Goal: Information Seeking & Learning: Learn about a topic

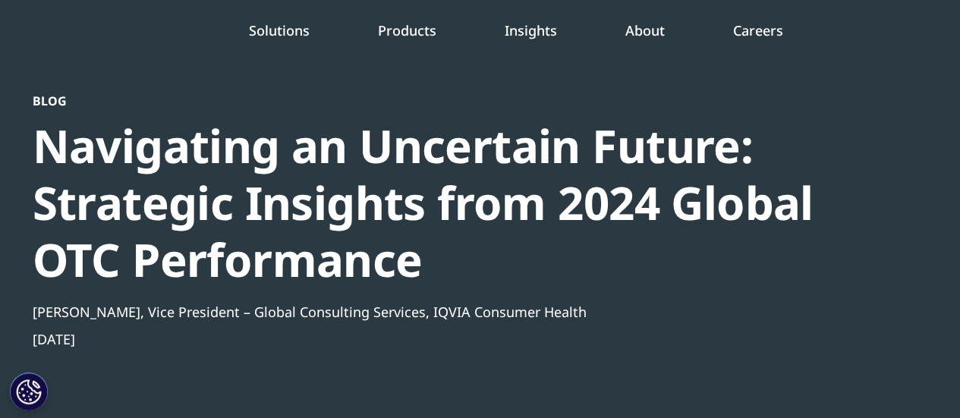
scroll to position [76, 0]
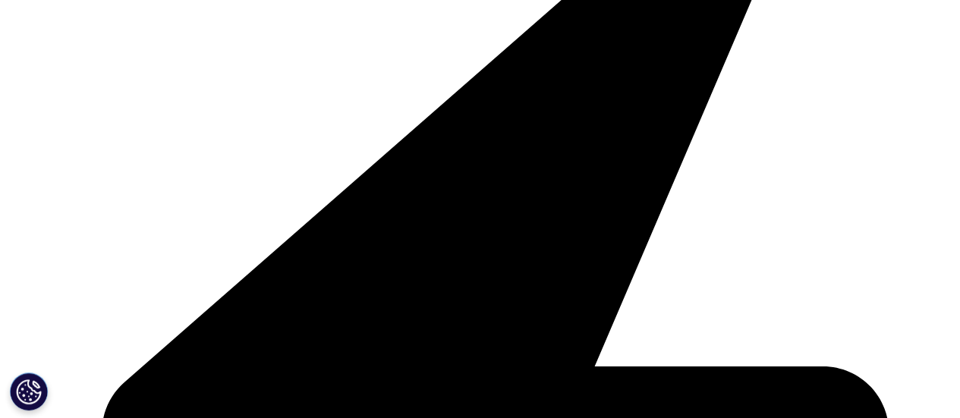
scroll to position [835, 0]
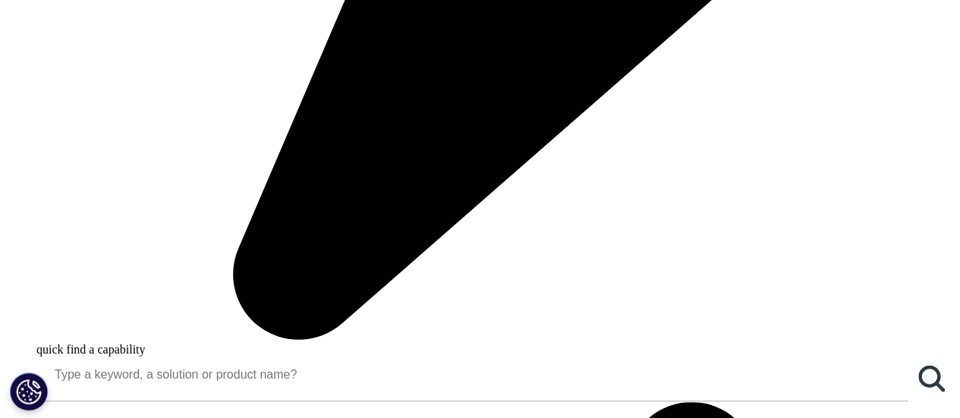
scroll to position [1898, 0]
